Goal: Subscribe to service/newsletter

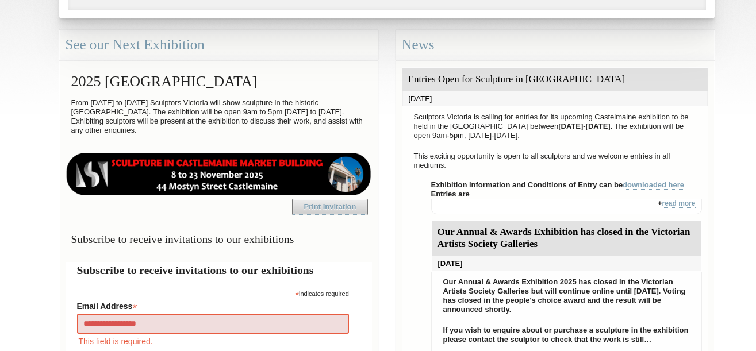
type input "**********"
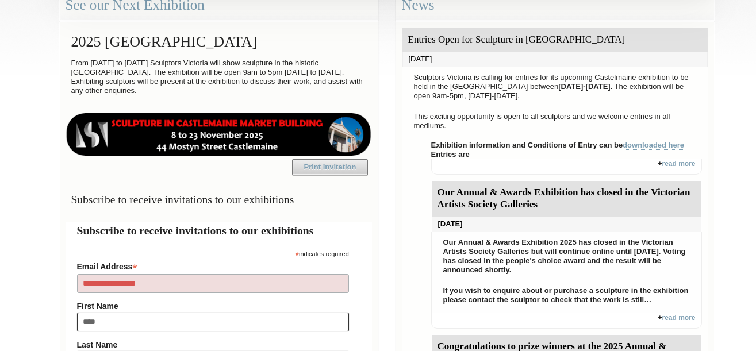
type input "*****"
type input "********"
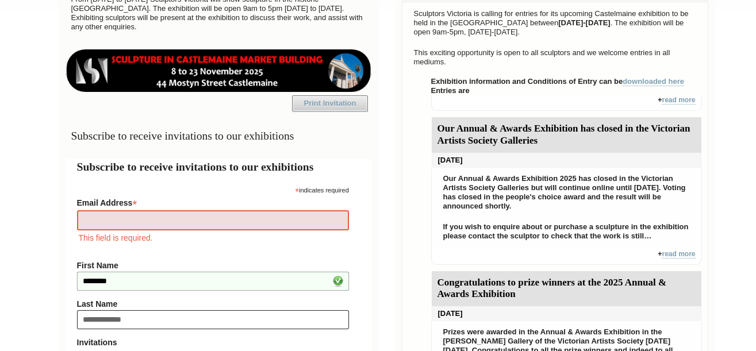
type input "**********"
